Goal: Transaction & Acquisition: Subscribe to service/newsletter

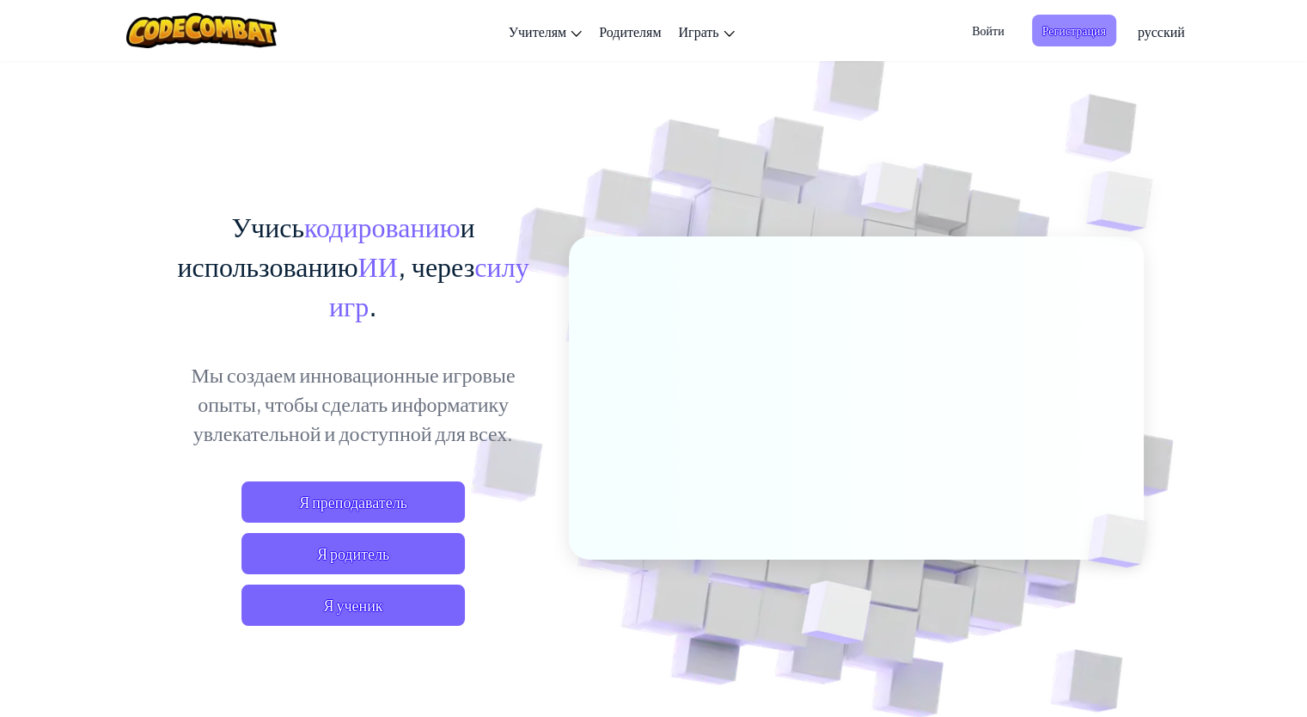
click at [1054, 35] on span "Регистрация" at bounding box center [1074, 31] width 84 height 32
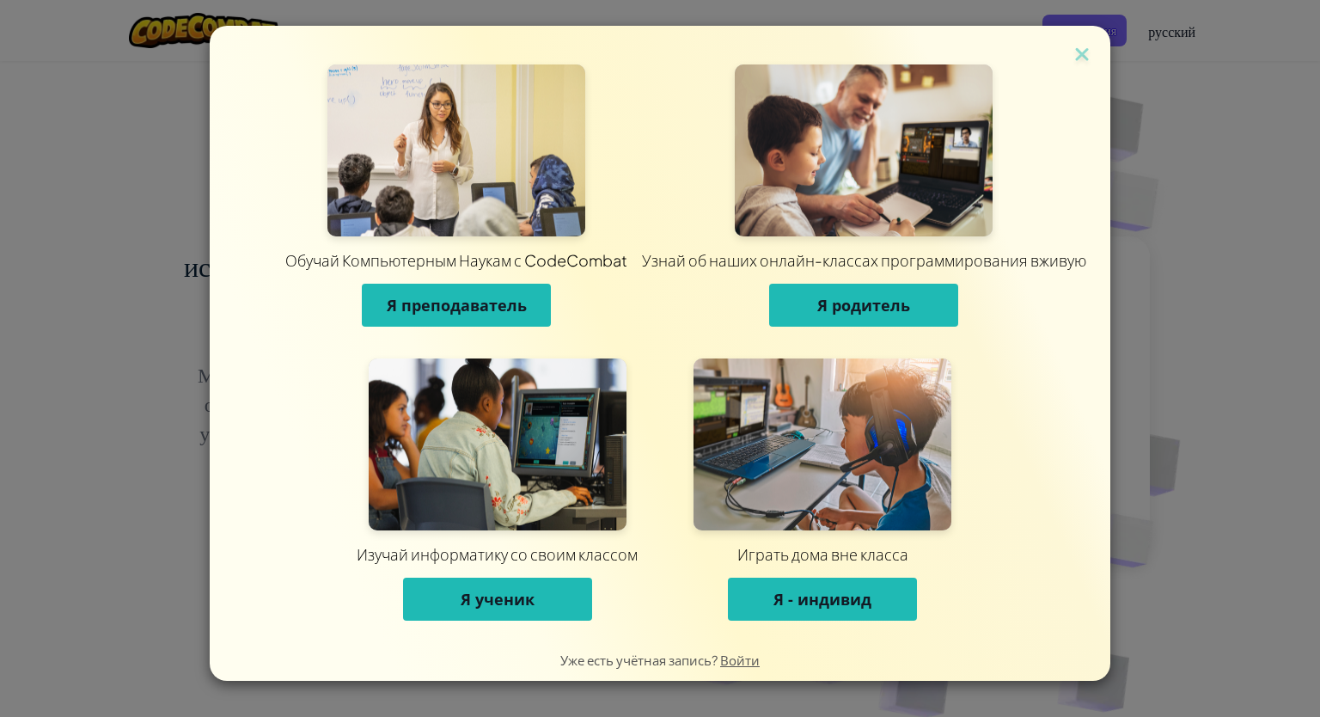
click at [1088, 36] on div "Обучай Компьютерным Наукам с CodeCombat Я преподаватель Узнай об наших онлайн-к…" at bounding box center [660, 332] width 901 height 612
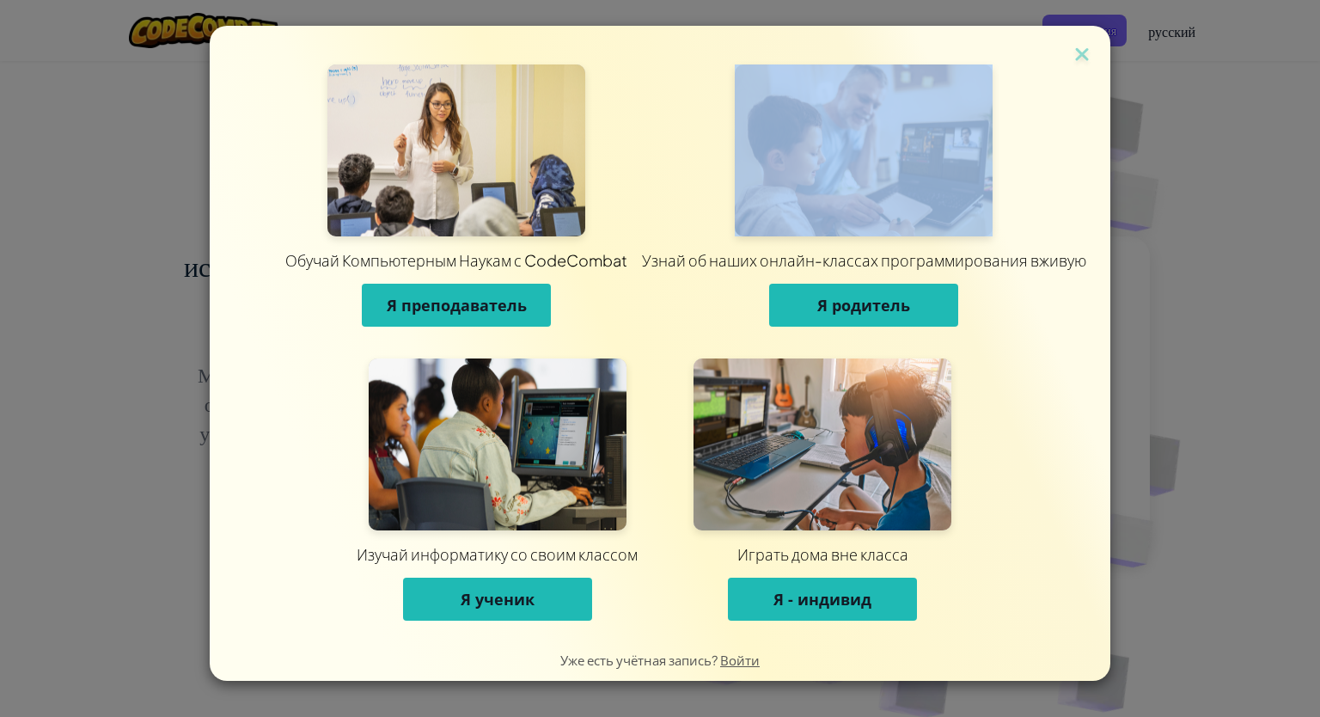
click at [1088, 36] on div "Обучай Компьютерным Наукам с CodeCombat Я преподаватель Узнай об наших онлайн-к…" at bounding box center [660, 332] width 901 height 612
click at [1086, 44] on img at bounding box center [1082, 56] width 22 height 26
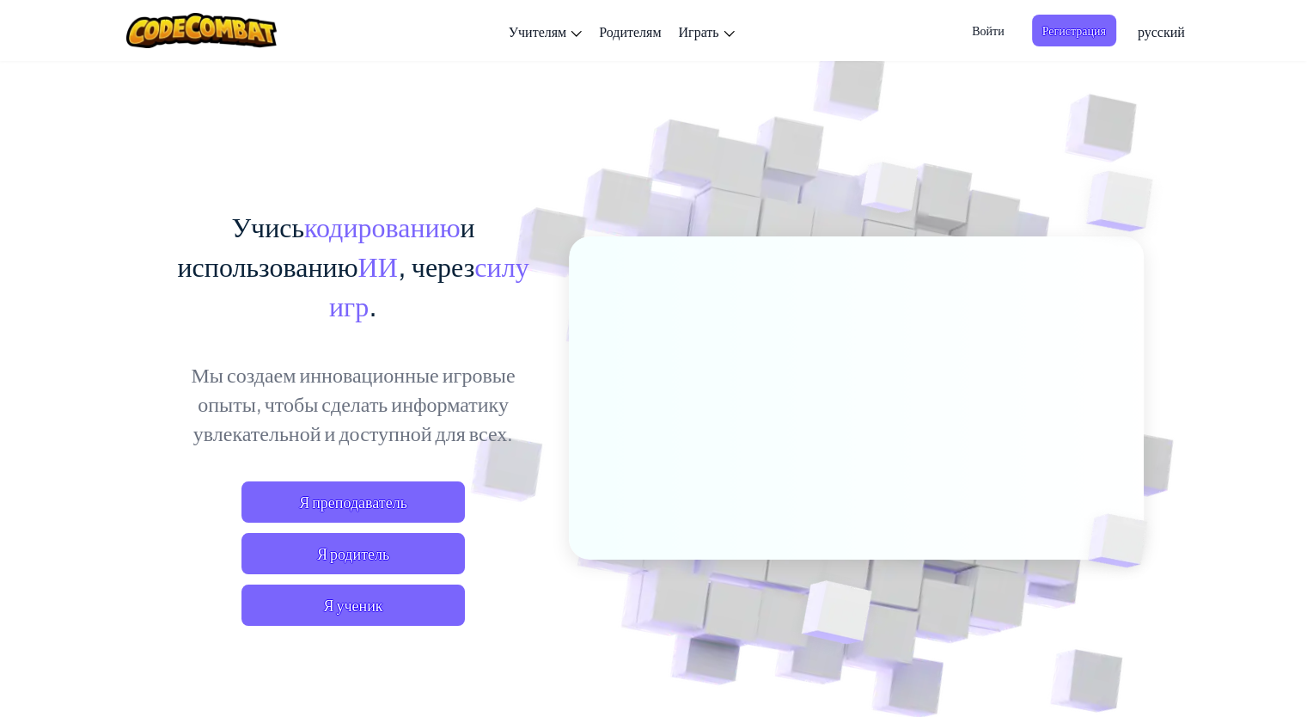
click at [993, 37] on span "Войти" at bounding box center [988, 31] width 52 height 32
